Goal: Check status: Check status

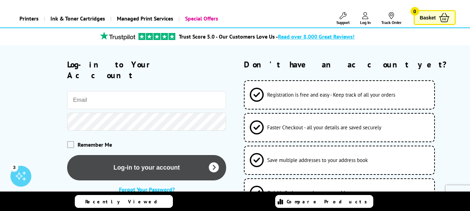
scroll to position [34, 0]
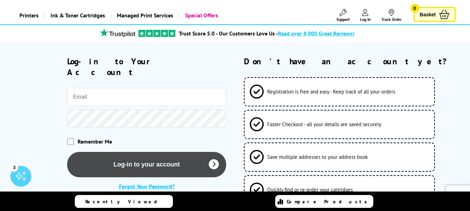
type input "[PERSON_NAME][EMAIL_ADDRESS][PERSON_NAME][DOMAIN_NAME]"
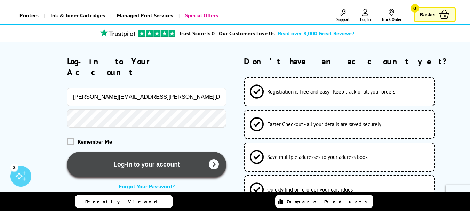
click at [112, 152] on button "Log-in to your account" at bounding box center [146, 164] width 159 height 25
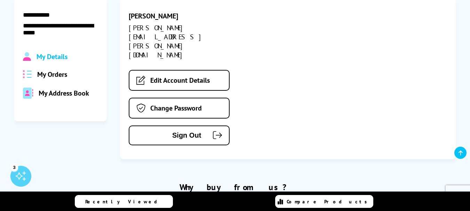
scroll to position [104, 0]
click at [55, 72] on span "My Orders" at bounding box center [52, 74] width 30 height 9
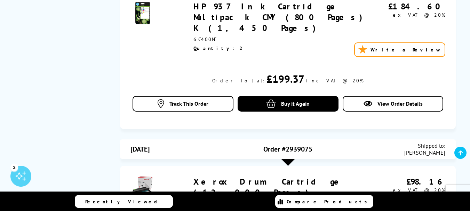
scroll to position [313, 0]
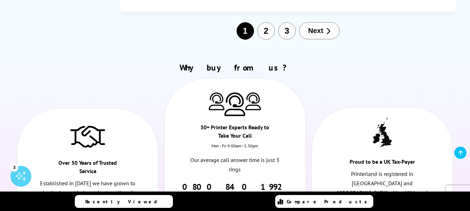
click at [284, 22] on button "3" at bounding box center [286, 30] width 17 height 17
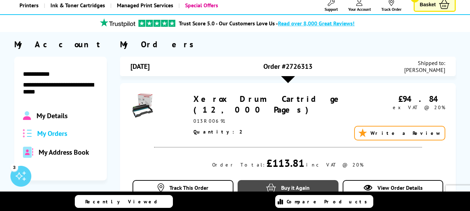
scroll to position [0, 0]
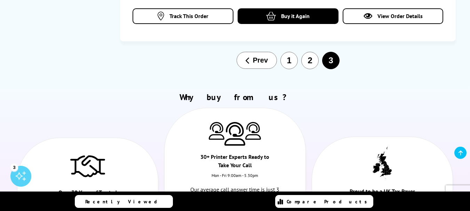
click at [314, 52] on button "2" at bounding box center [309, 60] width 17 height 17
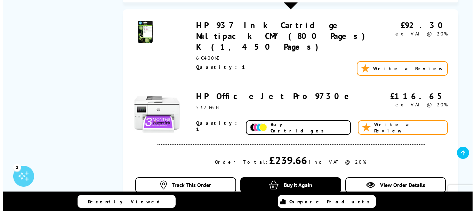
scroll to position [473, 0]
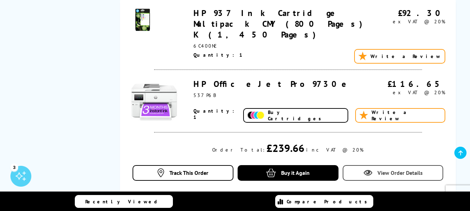
click at [388, 165] on link "View Order Details" at bounding box center [393, 173] width 101 height 16
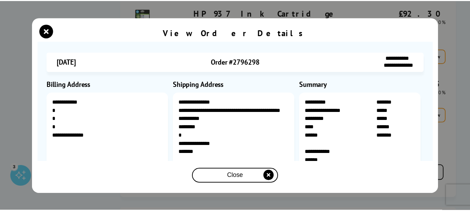
scroll to position [0, 0]
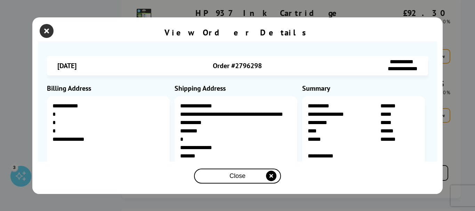
click at [48, 27] on icon "close modal" at bounding box center [47, 31] width 14 height 14
